Goal: Task Accomplishment & Management: Manage account settings

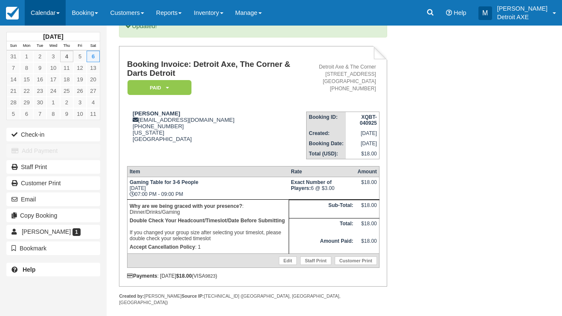
click at [42, 10] on link "Calendar" at bounding box center [45, 13] width 41 height 26
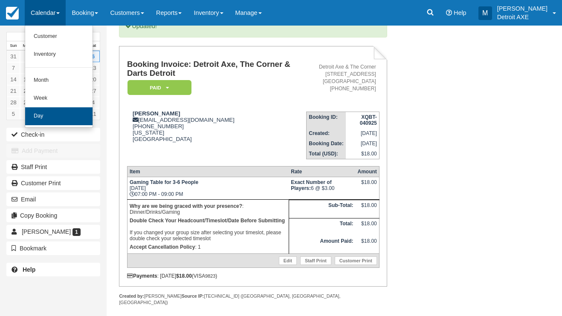
click at [42, 113] on link "Day" at bounding box center [58, 116] width 67 height 18
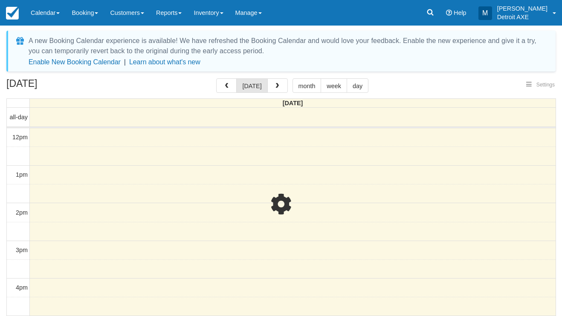
select select
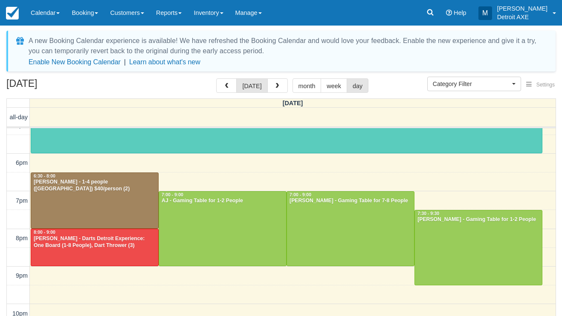
click at [462, 237] on div at bounding box center [478, 247] width 127 height 75
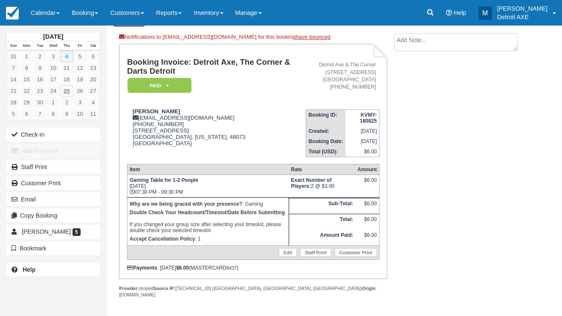
scroll to position [44, 0]
click at [54, 17] on link "Calendar" at bounding box center [45, 13] width 41 height 26
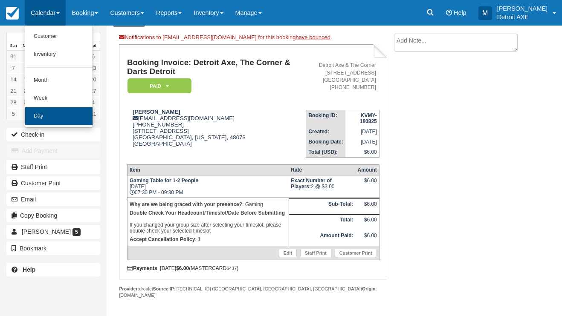
click at [57, 109] on link "Day" at bounding box center [58, 116] width 67 height 18
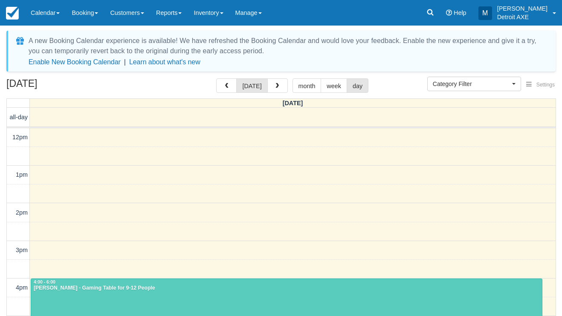
select select
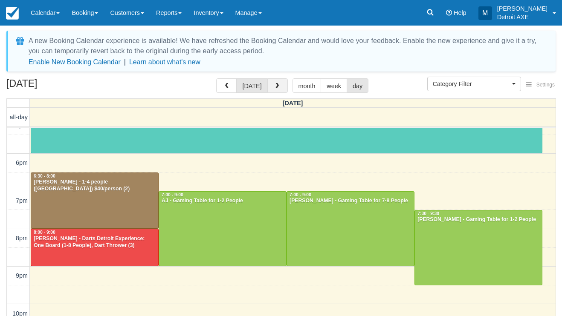
click at [272, 89] on button "button" at bounding box center [277, 85] width 20 height 14
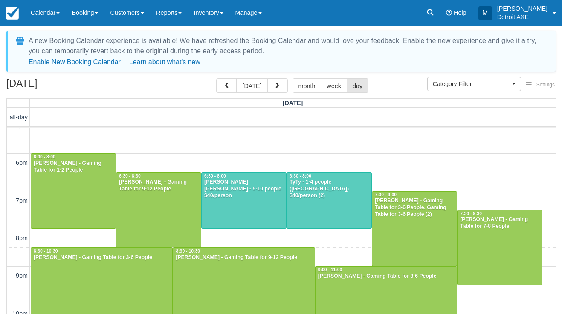
scroll to position [201, 0]
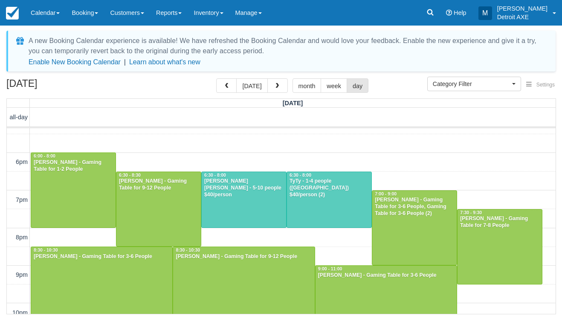
click at [331, 202] on div at bounding box center [329, 200] width 84 height 56
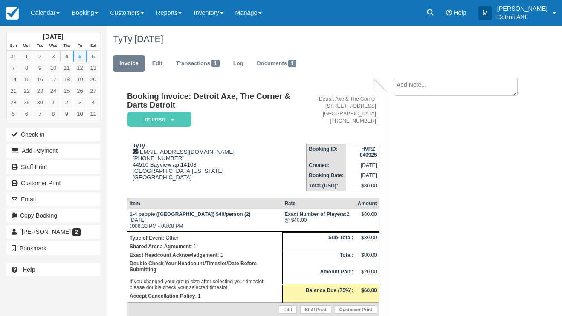
click at [149, 121] on em "Deposit" at bounding box center [159, 119] width 64 height 15
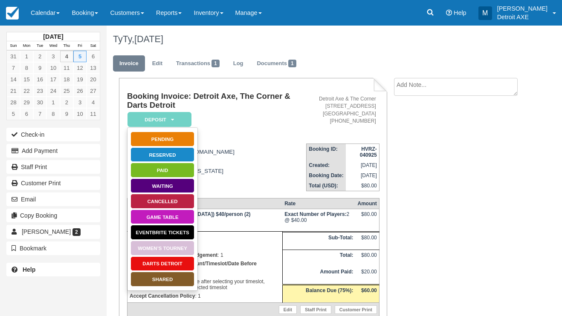
click at [158, 277] on link "SHARED" at bounding box center [162, 279] width 64 height 15
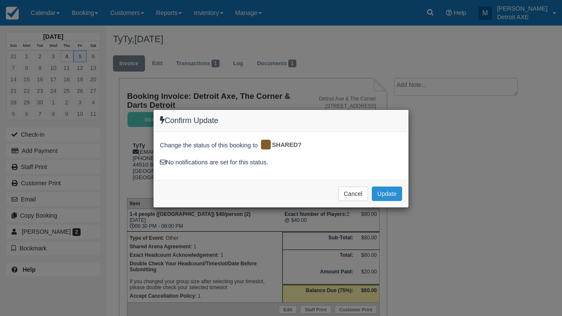
click at [389, 196] on button "Update" at bounding box center [387, 194] width 30 height 14
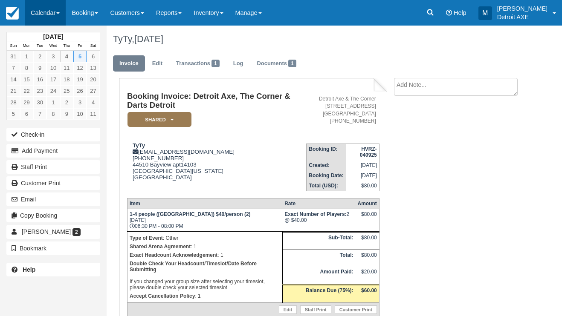
click at [47, 18] on link "Calendar" at bounding box center [45, 13] width 41 height 26
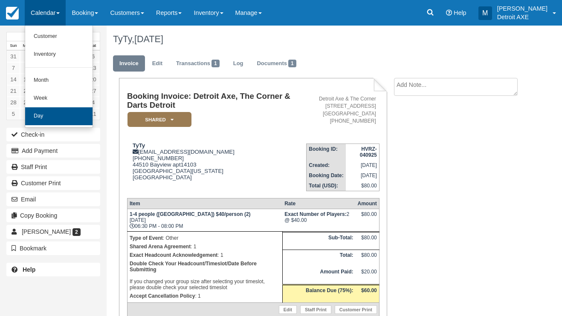
click at [63, 117] on link "Day" at bounding box center [58, 116] width 67 height 18
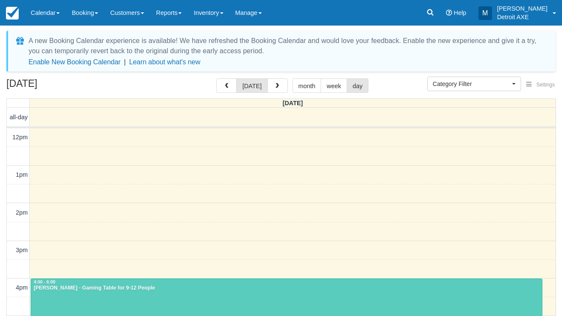
select select
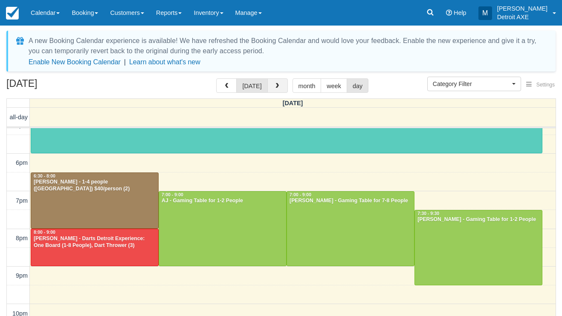
click at [281, 82] on button "button" at bounding box center [277, 85] width 20 height 14
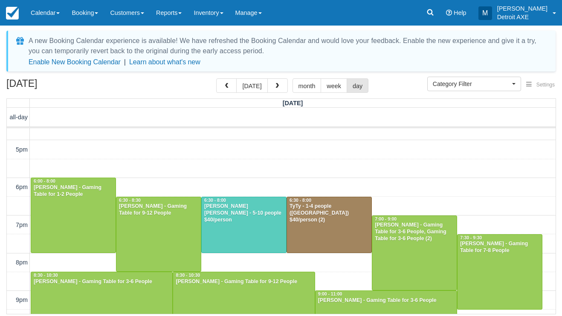
scroll to position [176, 0]
